Goal: Use online tool/utility: Utilize a website feature to perform a specific function

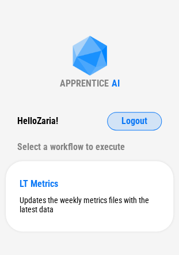
click at [121, 118] on button "Logout" at bounding box center [134, 121] width 55 height 18
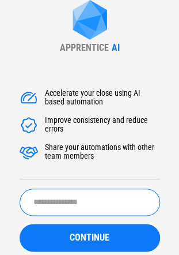
click at [66, 189] on input "text" at bounding box center [90, 202] width 141 height 27
type input "**********"
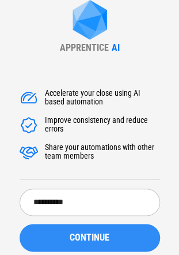
click at [45, 242] on div "CONTINUE" at bounding box center [89, 237] width 113 height 9
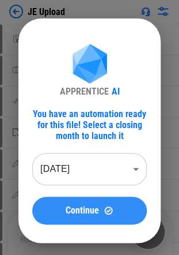
click at [116, 213] on div "Continue" at bounding box center [89, 210] width 87 height 10
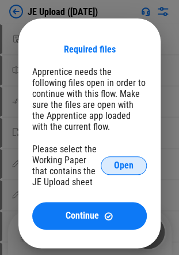
click at [127, 162] on span "Open" at bounding box center [124, 165] width 20 height 9
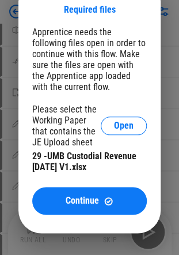
scroll to position [40, 0]
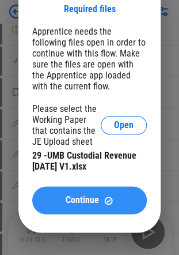
click at [73, 193] on button "Continue" at bounding box center [89, 200] width 115 height 28
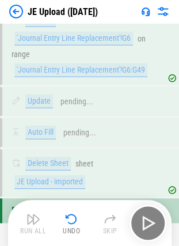
scroll to position [4112, 0]
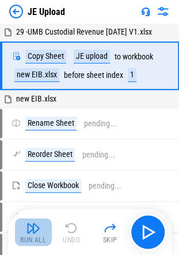
click at [27, 232] on img "button" at bounding box center [34, 228] width 14 height 14
